Goal: Task Accomplishment & Management: Use online tool/utility

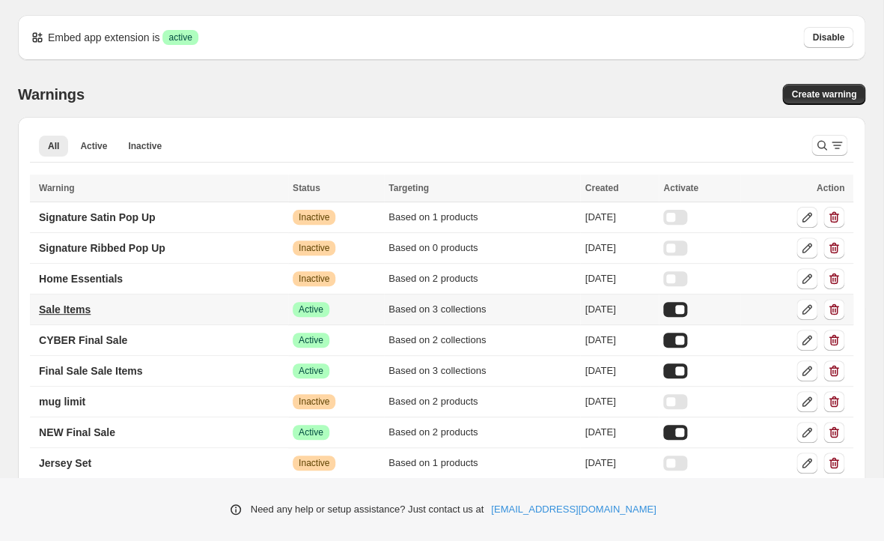
click at [53, 317] on link "Sale Items" at bounding box center [65, 309] width 70 height 24
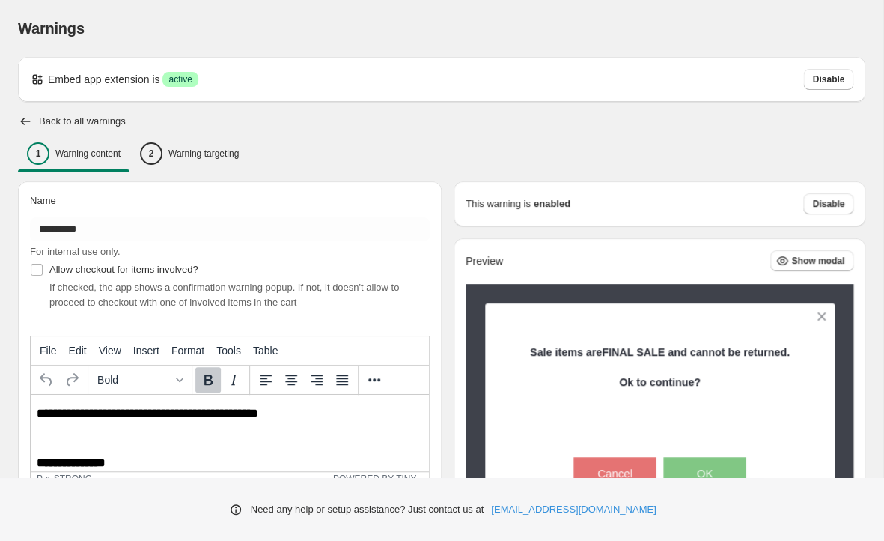
drag, startPoint x: 341, startPoint y: 169, endPoint x: 344, endPoint y: 146, distance: 23.4
click at [341, 169] on div "**********" at bounding box center [442, 511] width 848 height 746
click at [218, 145] on div "2 Warning targeting" at bounding box center [189, 153] width 99 height 22
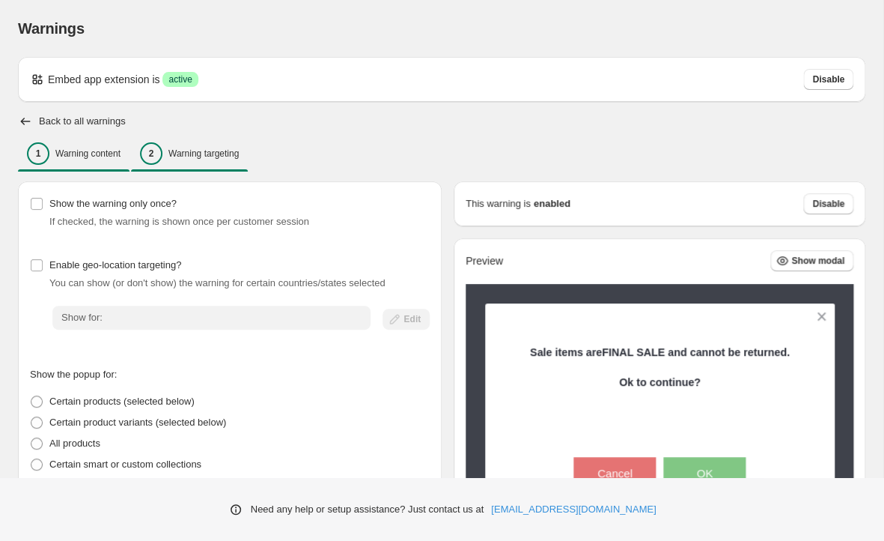
click at [93, 152] on p "Warning content" at bounding box center [87, 154] width 65 height 12
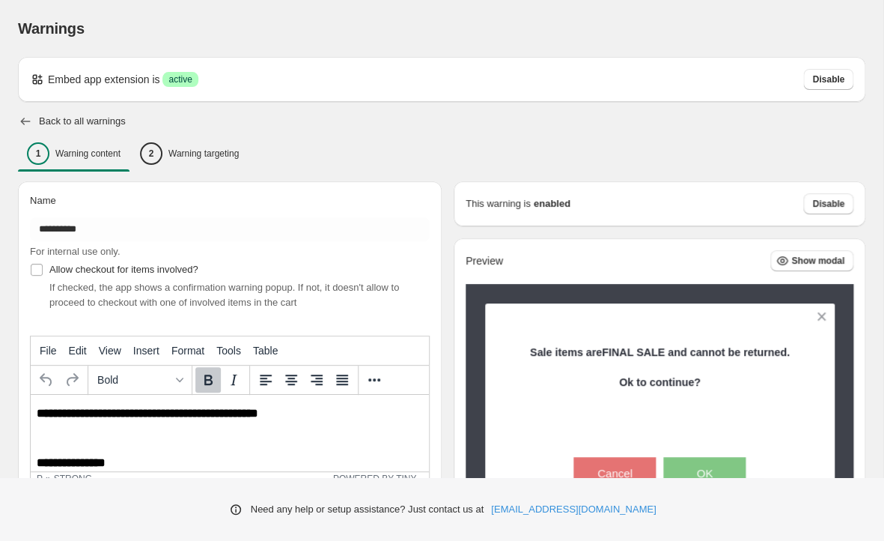
click at [28, 121] on icon "button" at bounding box center [25, 121] width 15 height 15
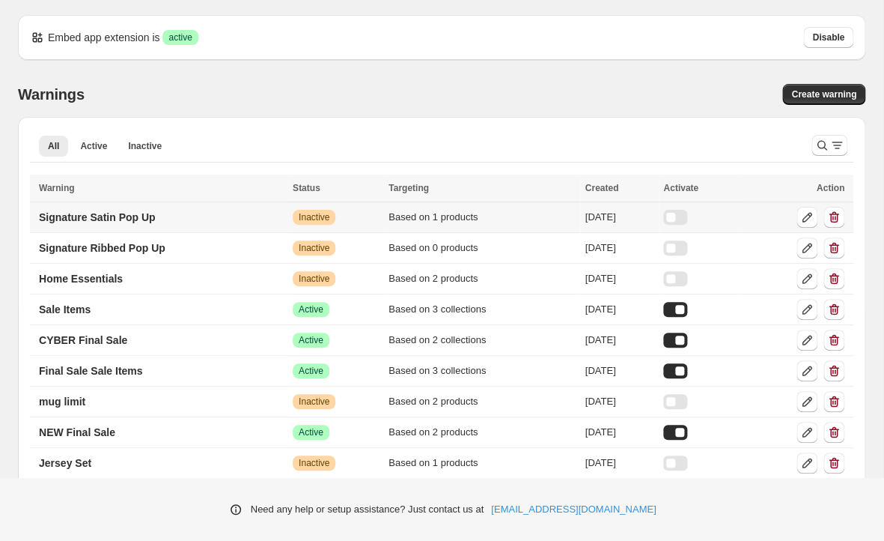
scroll to position [19, 0]
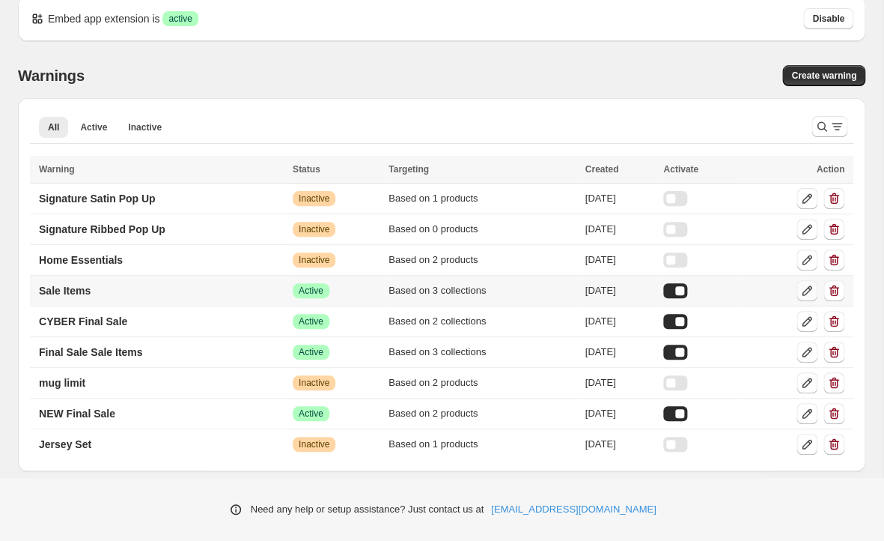
click at [809, 290] on icon at bounding box center [807, 290] width 15 height 15
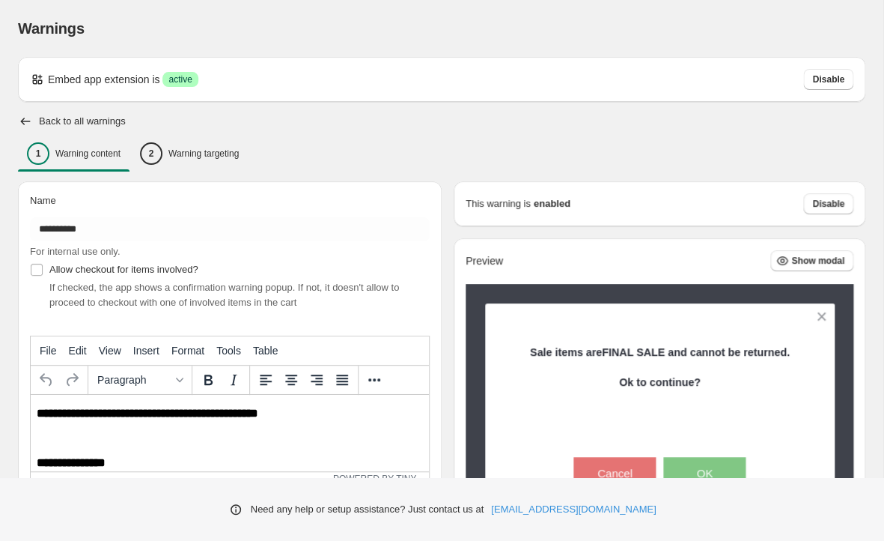
click at [827, 148] on div "1 Warning content 2 Warning targeting" at bounding box center [442, 153] width 848 height 31
click at [31, 125] on icon "button" at bounding box center [25, 121] width 15 height 15
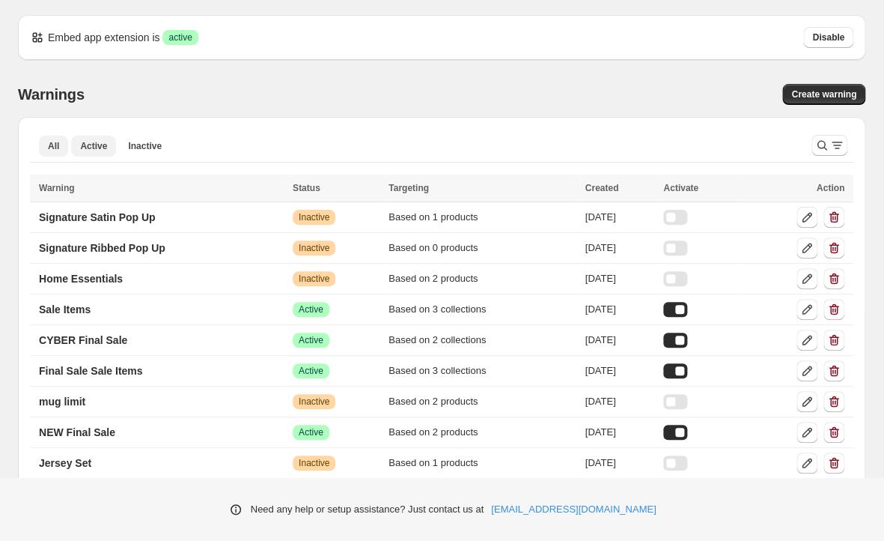
click at [94, 147] on span "Active" at bounding box center [93, 146] width 27 height 12
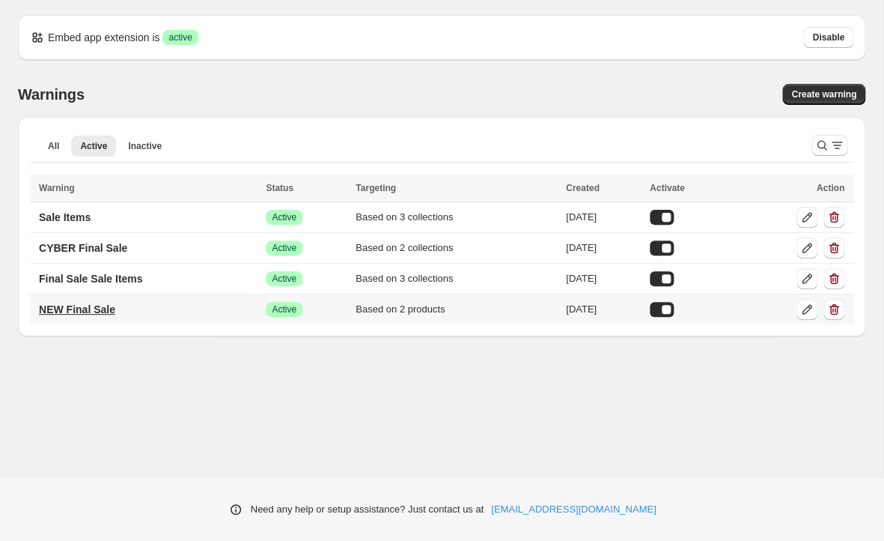
click at [94, 316] on p "NEW Final Sale" at bounding box center [77, 309] width 76 height 15
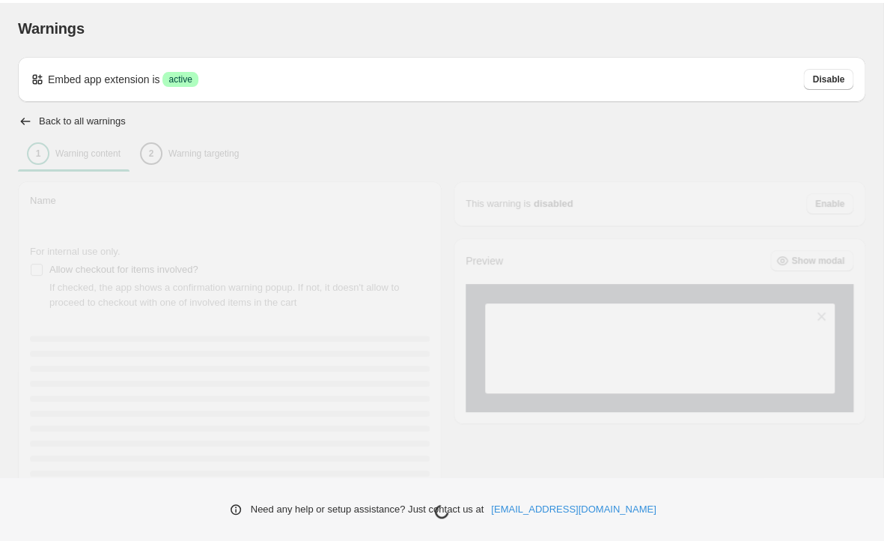
type input "**********"
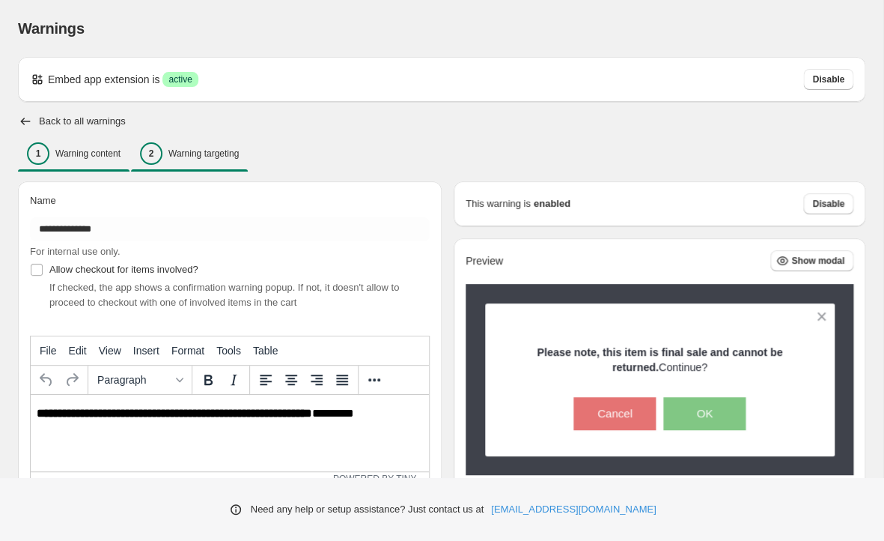
click at [182, 155] on p "Warning targeting" at bounding box center [203, 154] width 70 height 12
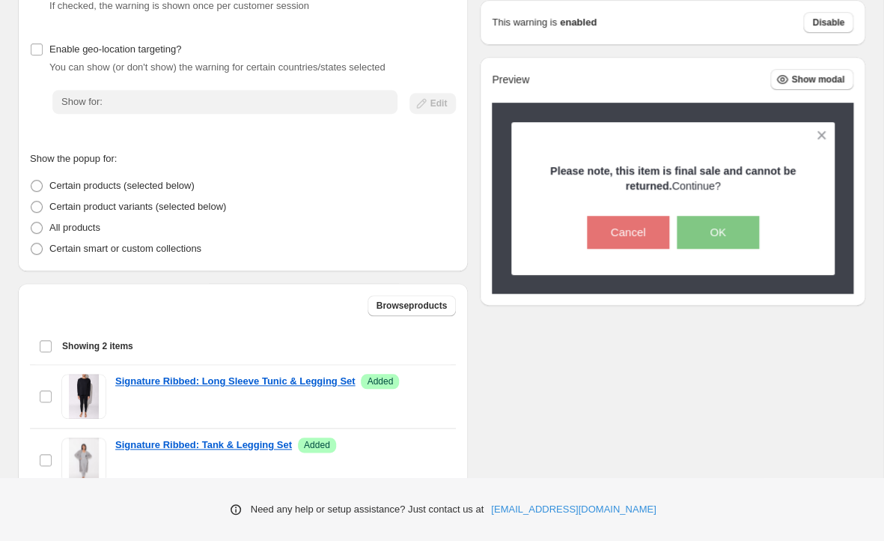
scroll to position [252, 0]
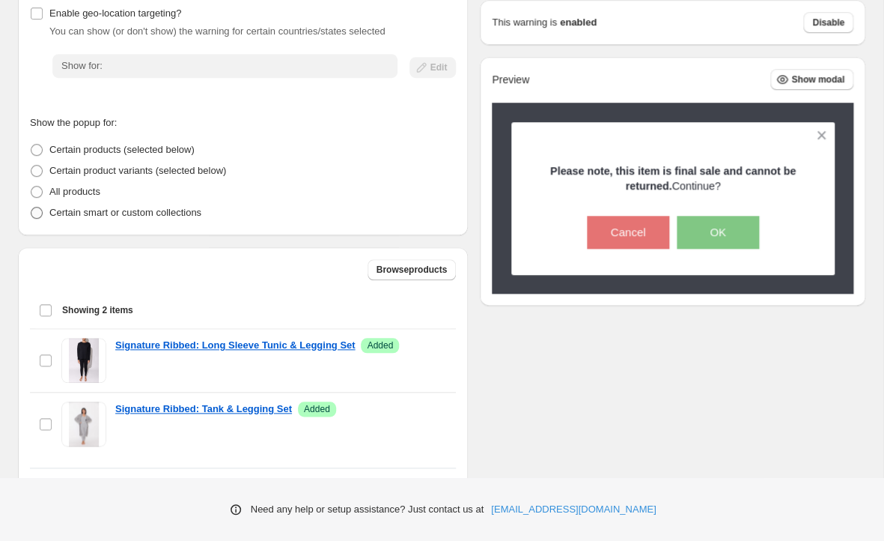
click at [139, 211] on p "Certain smart or custom collections" at bounding box center [125, 212] width 152 height 15
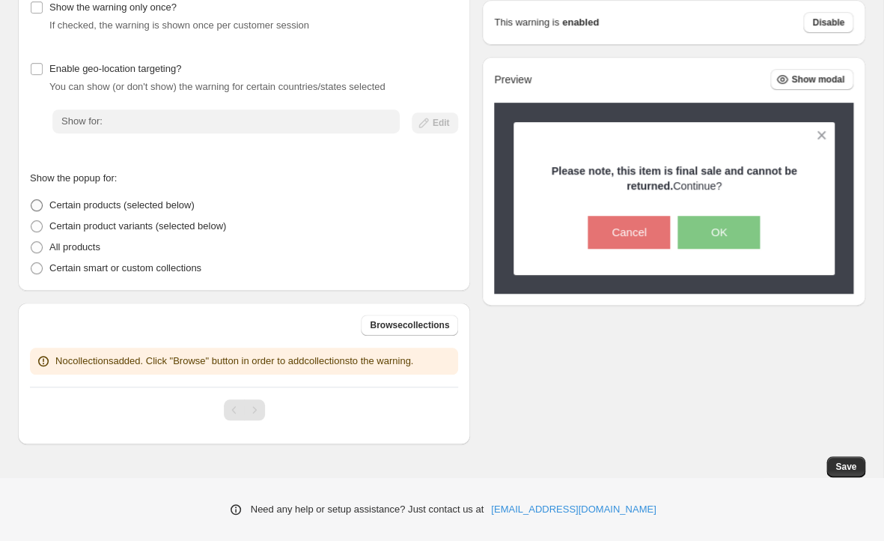
scroll to position [196, 0]
click at [401, 324] on span "Browse collections" at bounding box center [409, 325] width 79 height 12
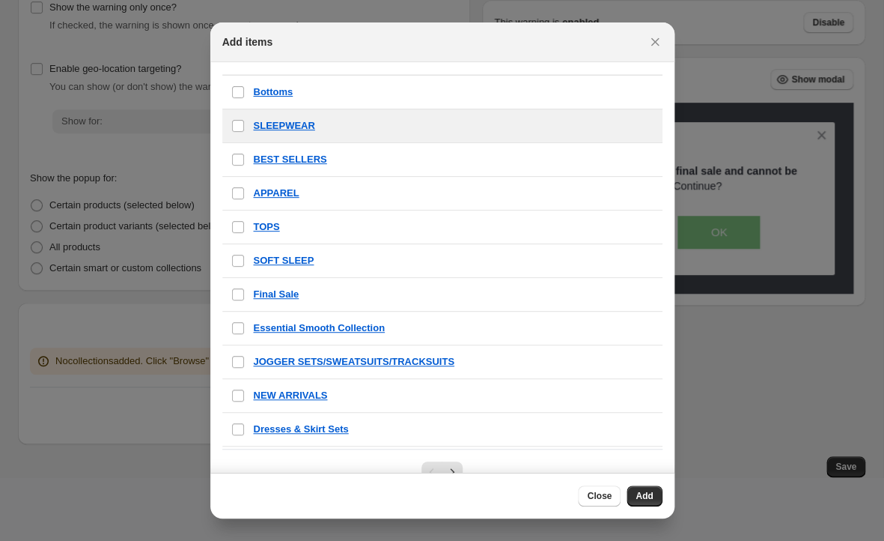
scroll to position [147, 0]
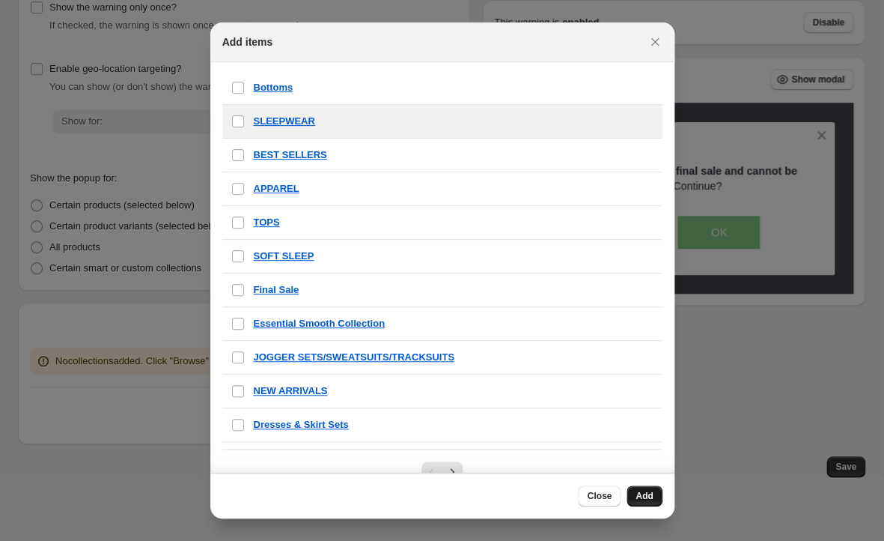
click at [653, 496] on span "Add" at bounding box center [644, 496] width 17 height 12
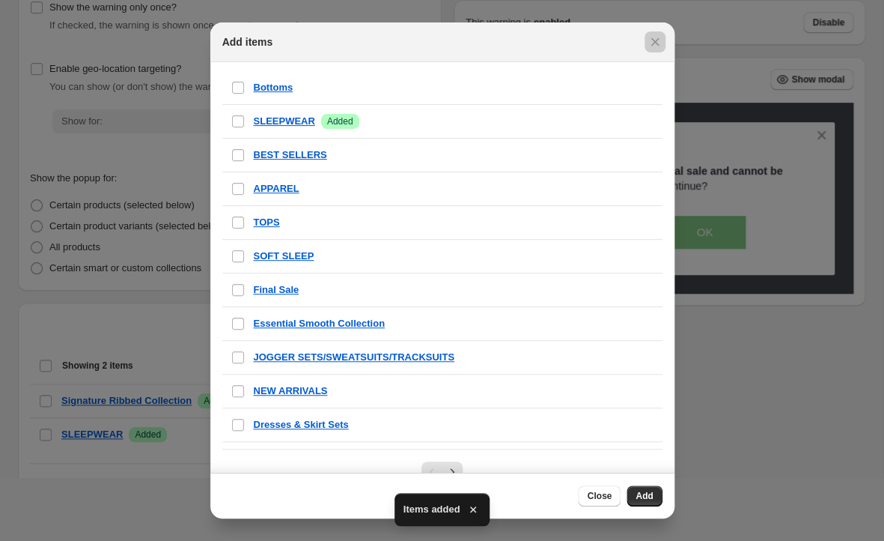
click at [772, 339] on div at bounding box center [442, 270] width 884 height 541
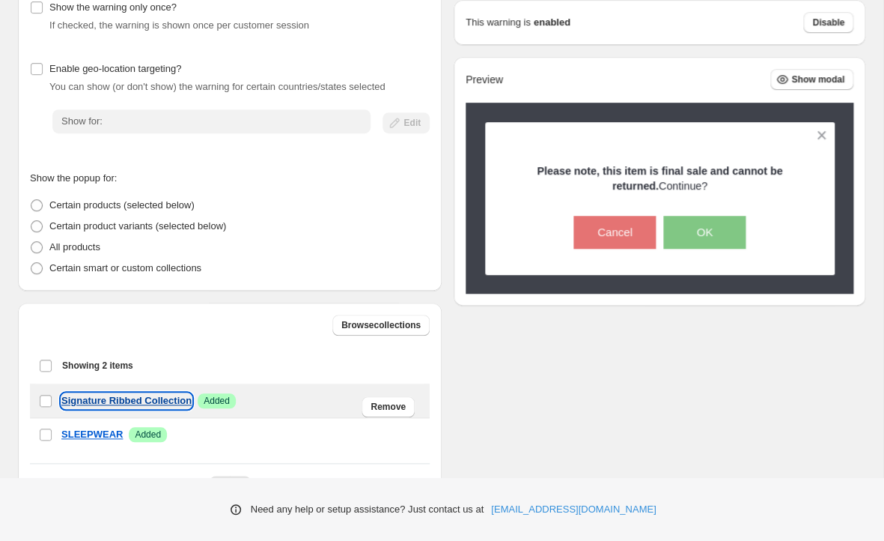
click at [174, 402] on p "Signature Ribbed Collection" at bounding box center [126, 400] width 130 height 15
click at [406, 401] on button "Remove" at bounding box center [388, 406] width 53 height 21
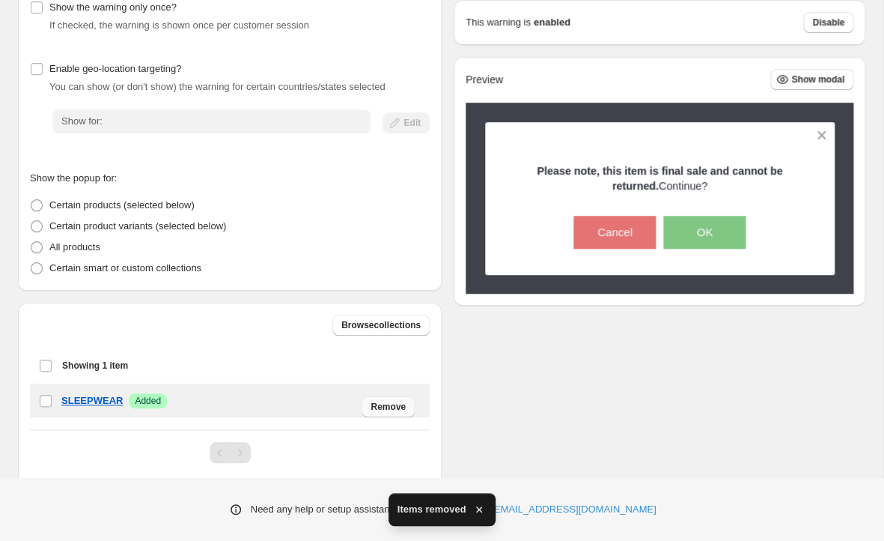
click at [404, 403] on span "Remove" at bounding box center [388, 407] width 35 height 12
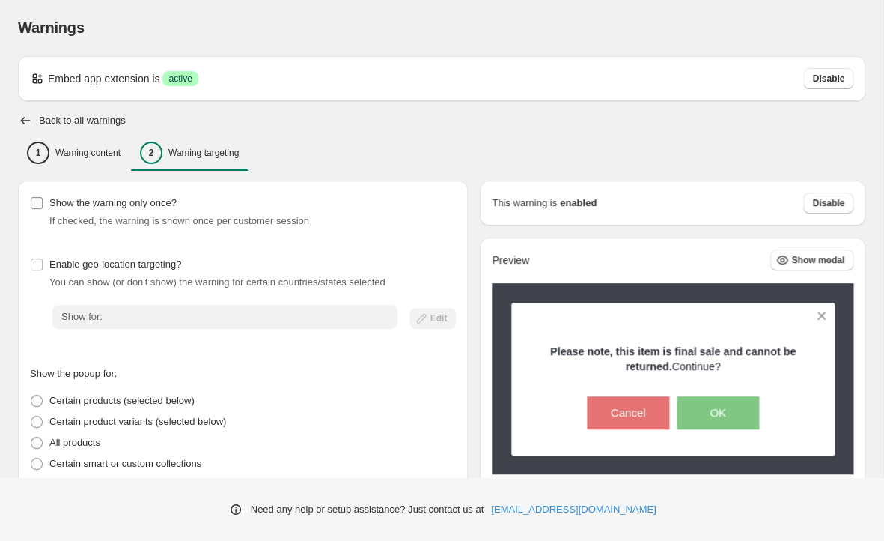
scroll to position [0, 0]
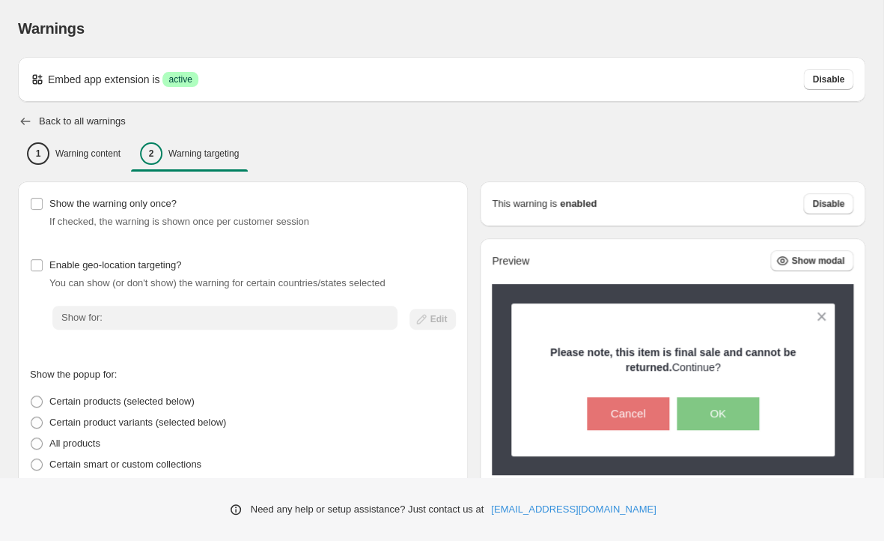
click at [32, 118] on icon "button" at bounding box center [25, 121] width 15 height 15
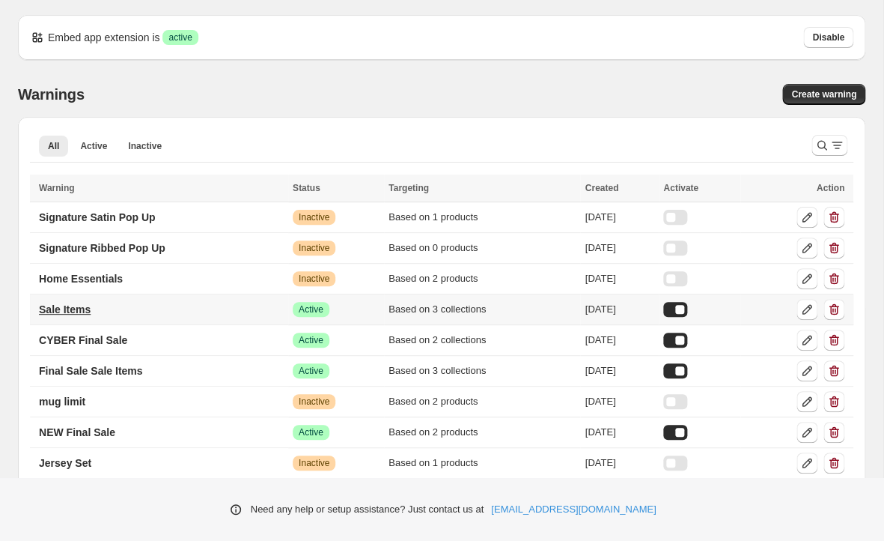
click at [81, 315] on p "Sale Items" at bounding box center [65, 309] width 52 height 15
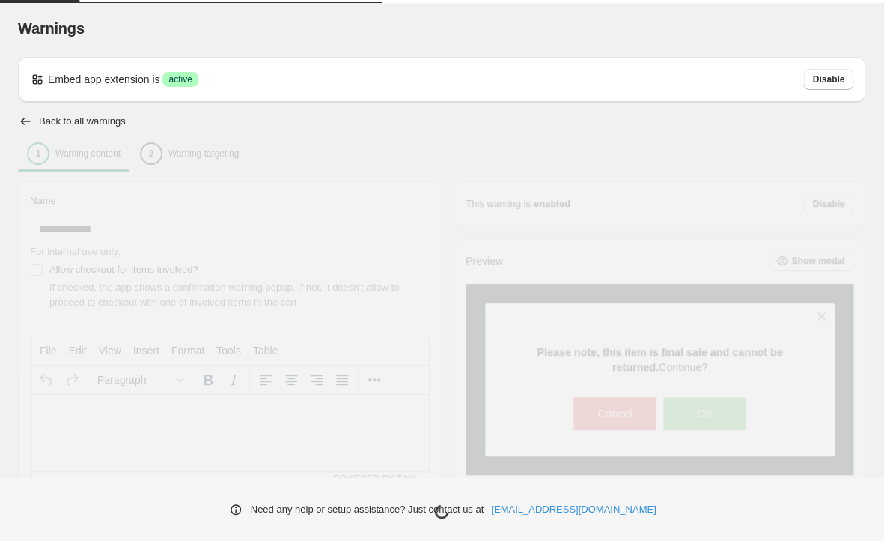
type input "**********"
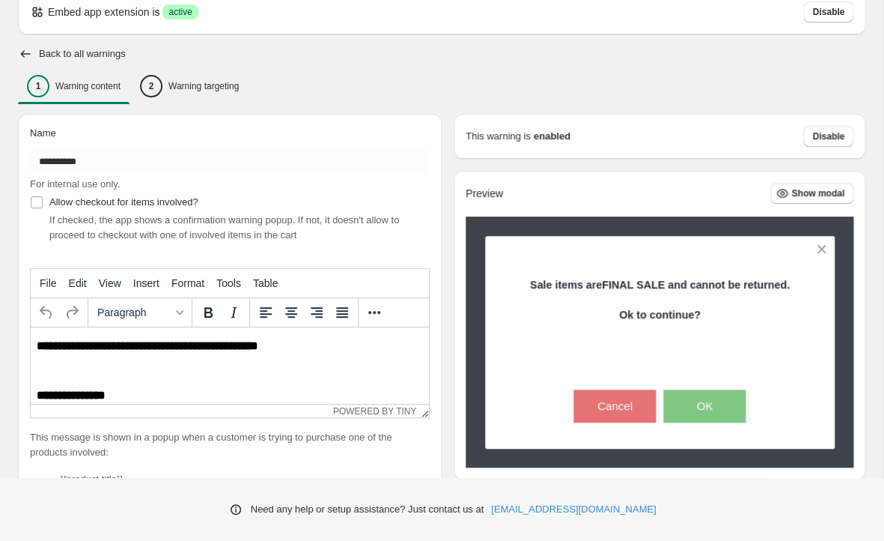
scroll to position [72, 0]
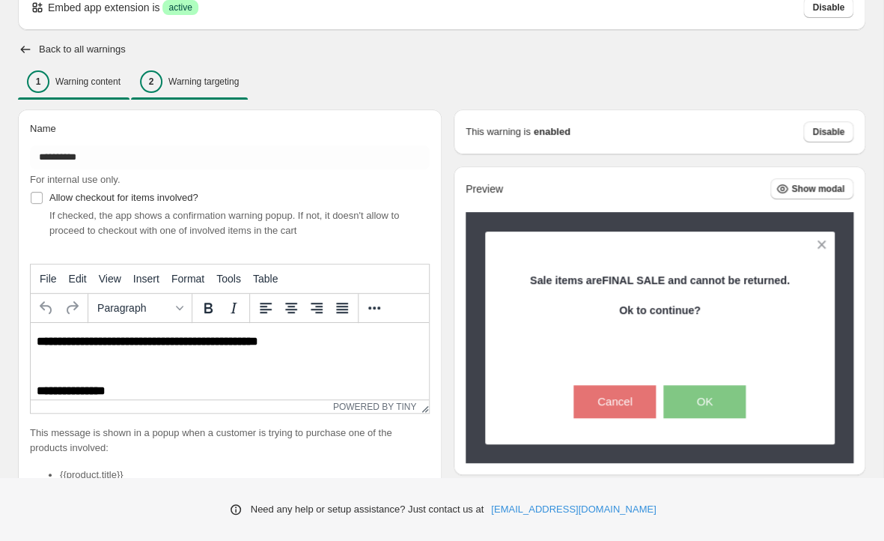
click at [183, 76] on p "Warning targeting" at bounding box center [203, 82] width 70 height 12
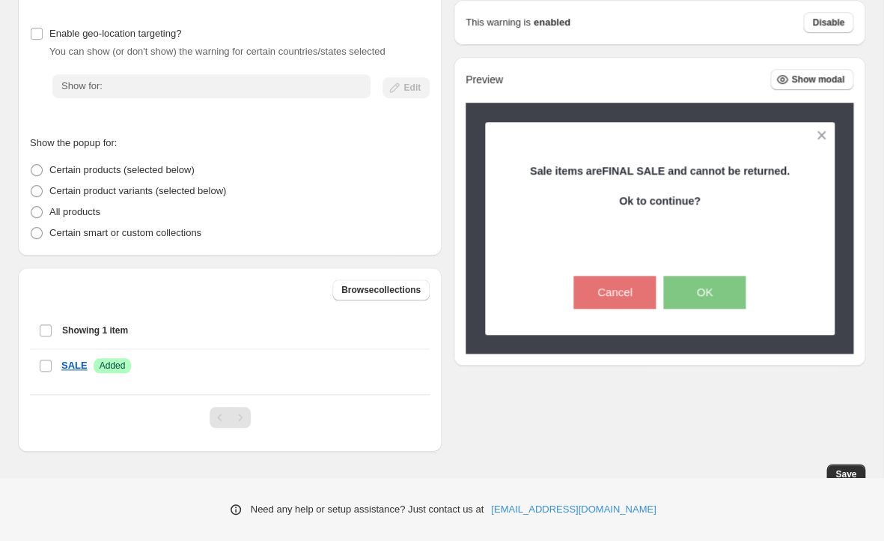
scroll to position [239, 0]
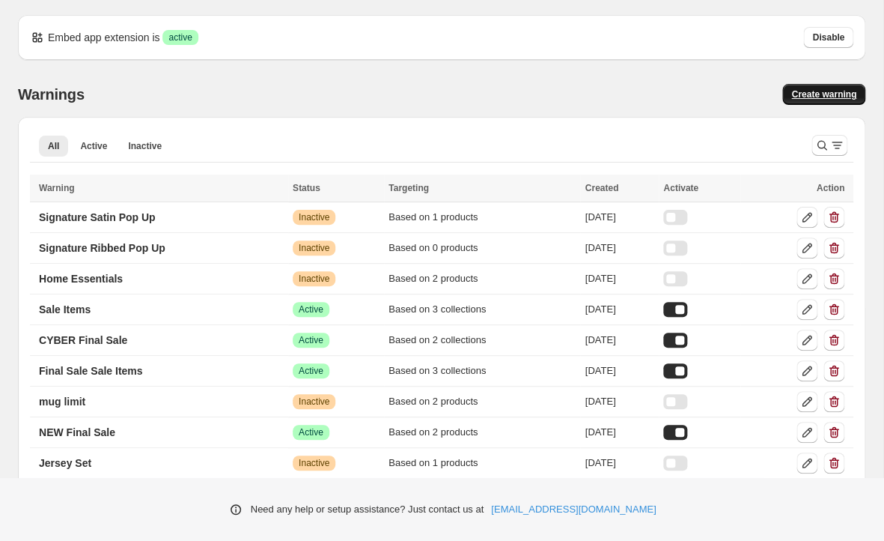
click at [833, 98] on span "Create warning" at bounding box center [824, 94] width 65 height 12
